Goal: Transaction & Acquisition: Purchase product/service

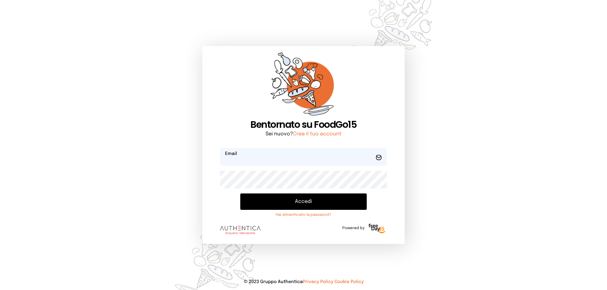
click at [254, 158] on input "email" at bounding box center [303, 157] width 167 height 18
click at [240, 194] on button "Accedi" at bounding box center [303, 202] width 126 height 16
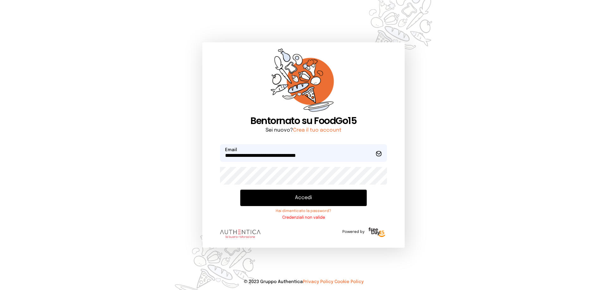
click at [297, 197] on button "Accedi" at bounding box center [303, 198] width 126 height 16
click at [206, 179] on div "**********" at bounding box center [303, 145] width 202 height 206
click at [240, 190] on button "Accedi" at bounding box center [303, 198] width 126 height 16
click at [210, 174] on div "**********" at bounding box center [303, 145] width 202 height 206
click at [228, 156] on input "**********" at bounding box center [303, 153] width 167 height 18
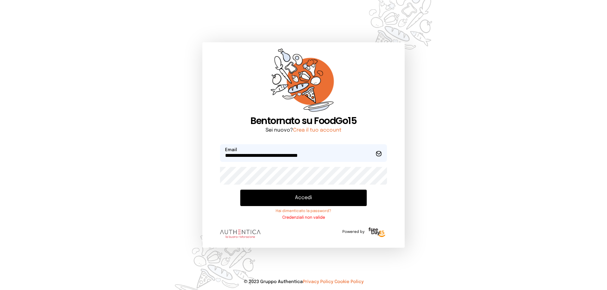
type input "**********"
click at [312, 203] on button "Accedi" at bounding box center [303, 198] width 126 height 16
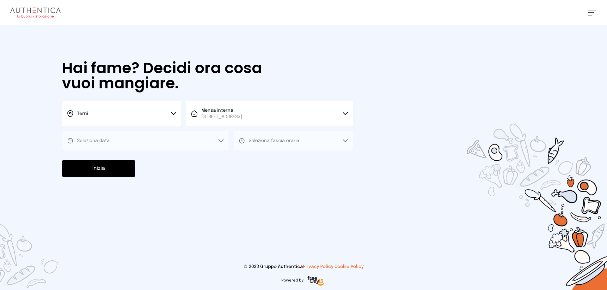
click at [168, 132] on button "Seleziona data" at bounding box center [145, 140] width 167 height 19
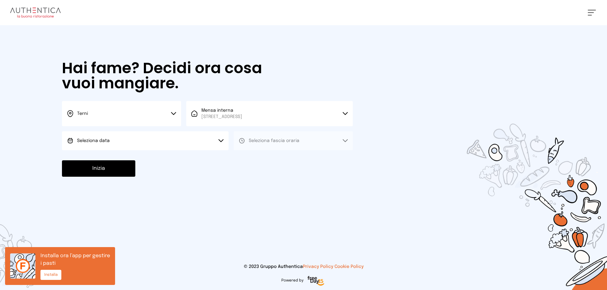
click at [192, 143] on button "Seleziona data" at bounding box center [145, 140] width 167 height 19
click at [111, 154] on li "[DATE], [DATE]" at bounding box center [145, 158] width 167 height 16
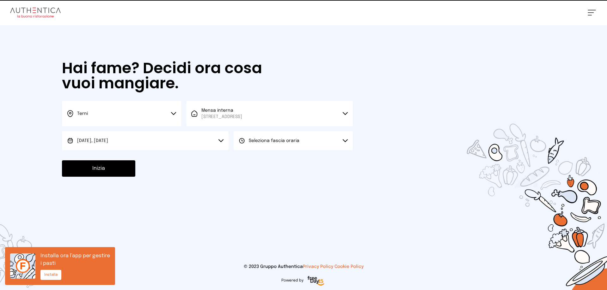
click at [309, 143] on button "Seleziona fascia oraria" at bounding box center [293, 140] width 119 height 19
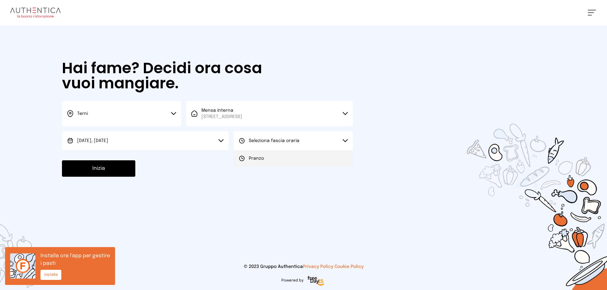
click at [281, 157] on li "Pranzo" at bounding box center [293, 158] width 119 height 16
click at [107, 172] on button "Inizia" at bounding box center [98, 169] width 73 height 16
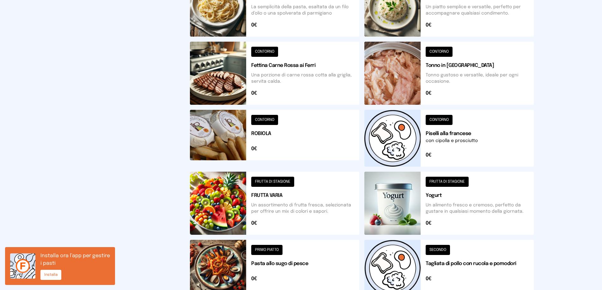
scroll to position [220, 0]
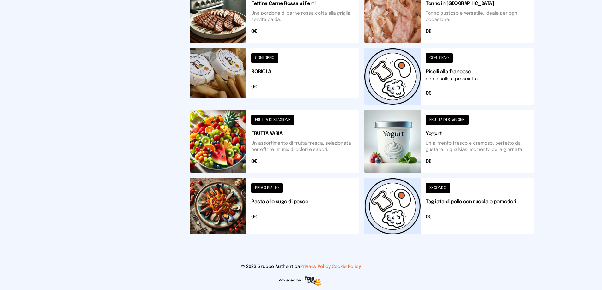
click at [391, 206] on button at bounding box center [448, 206] width 169 height 57
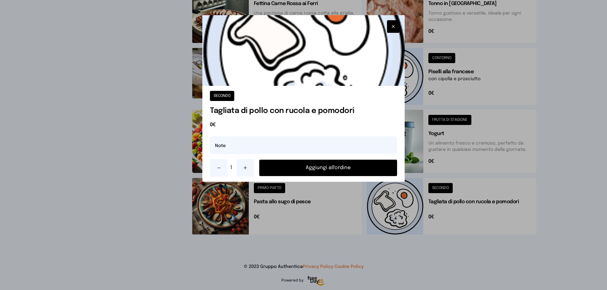
click at [338, 169] on button "Aggiungi all'ordine" at bounding box center [328, 168] width 138 height 16
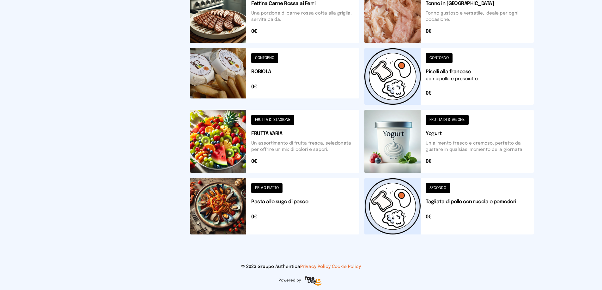
scroll to position [62, 0]
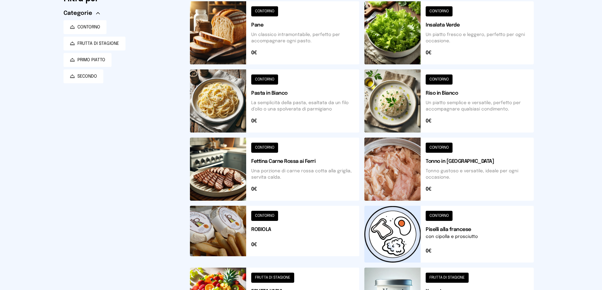
click at [397, 238] on button at bounding box center [448, 234] width 169 height 57
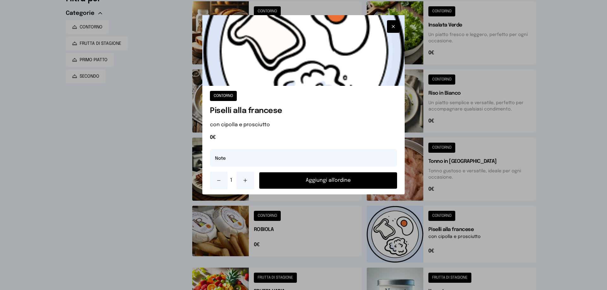
click at [339, 177] on button "Aggiungi all'ordine" at bounding box center [328, 181] width 138 height 16
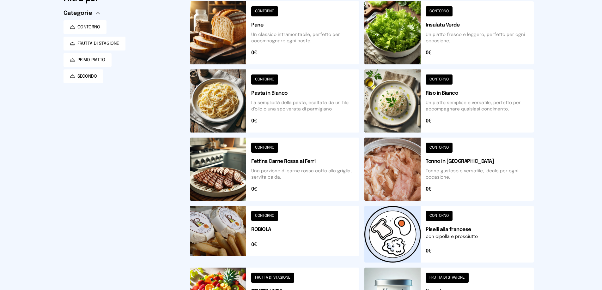
scroll to position [0, 0]
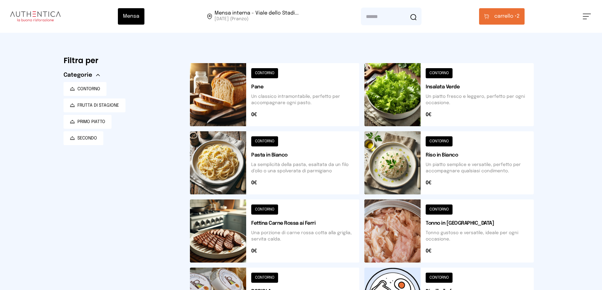
click at [255, 100] on button at bounding box center [274, 94] width 169 height 63
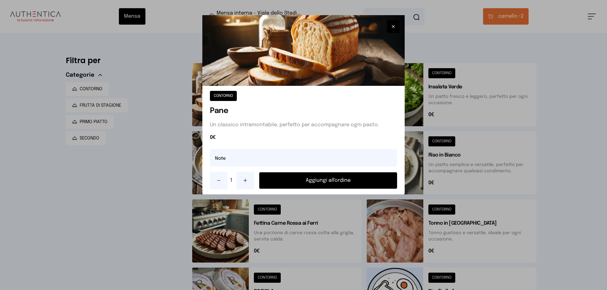
click at [292, 173] on button "Aggiungi all'ordine" at bounding box center [328, 181] width 138 height 16
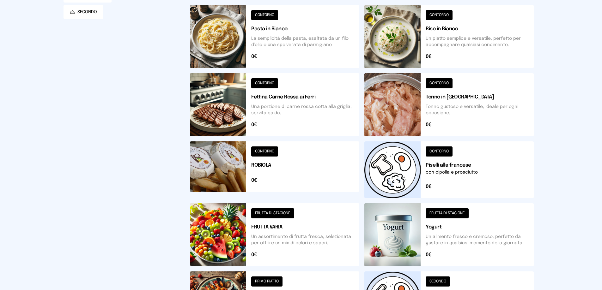
scroll to position [220, 0]
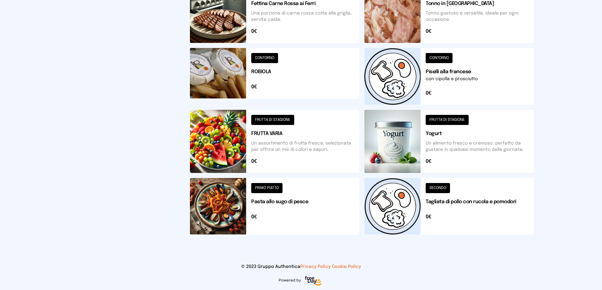
click at [265, 150] on button at bounding box center [274, 141] width 169 height 63
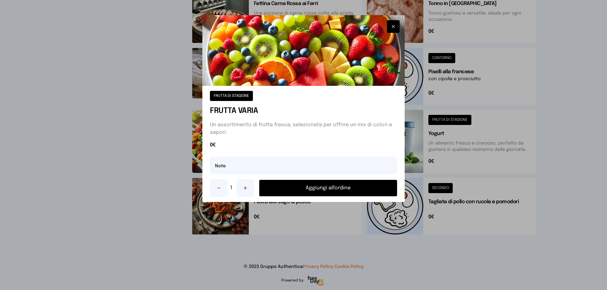
click at [324, 185] on button "Aggiungi all'ordine" at bounding box center [328, 188] width 138 height 16
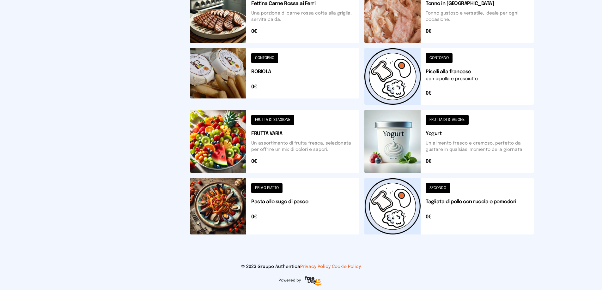
click at [410, 220] on button at bounding box center [448, 206] width 169 height 57
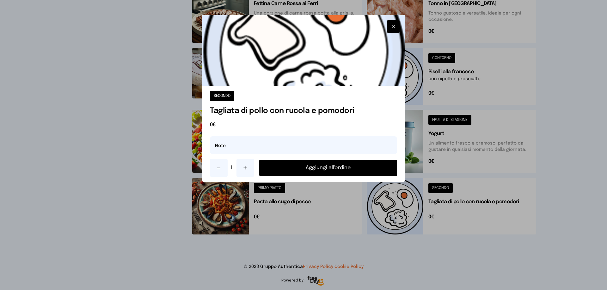
click at [304, 166] on button "Aggiungi all'ordine" at bounding box center [328, 168] width 138 height 16
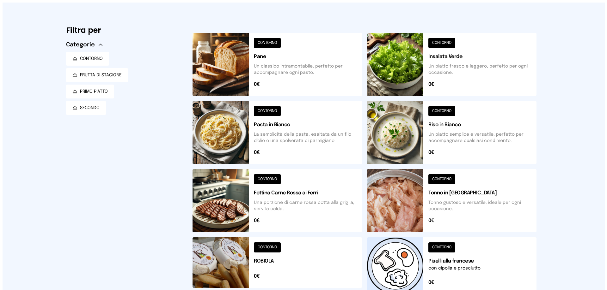
scroll to position [0, 0]
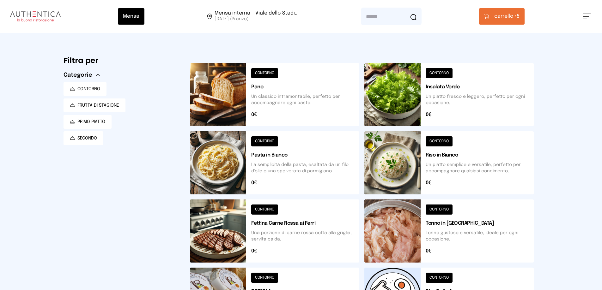
click at [499, 17] on span "carrello •" at bounding box center [505, 17] width 22 height 8
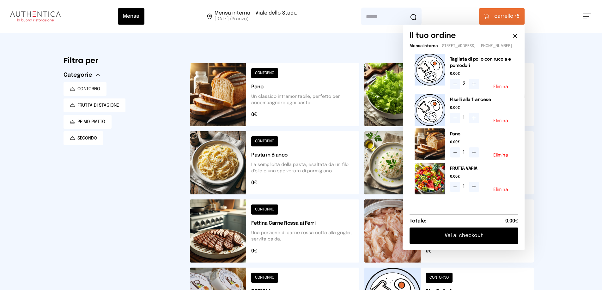
click at [466, 240] on button "Vai al checkout" at bounding box center [464, 236] width 109 height 16
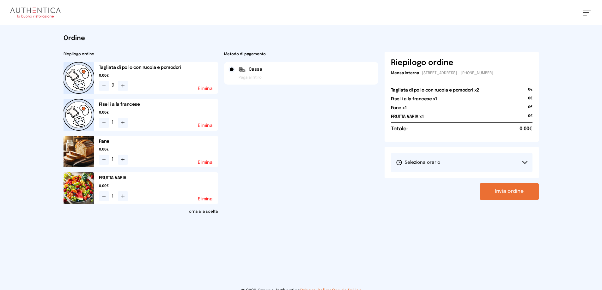
click at [463, 155] on button "Seleziona orario" at bounding box center [462, 162] width 142 height 19
click at [428, 178] on span "1° Turno (13:00 - 15:00)" at bounding box center [420, 180] width 48 height 6
click at [522, 192] on button "Invia ordine" at bounding box center [509, 192] width 59 height 16
